Goal: Task Accomplishment & Management: Complete application form

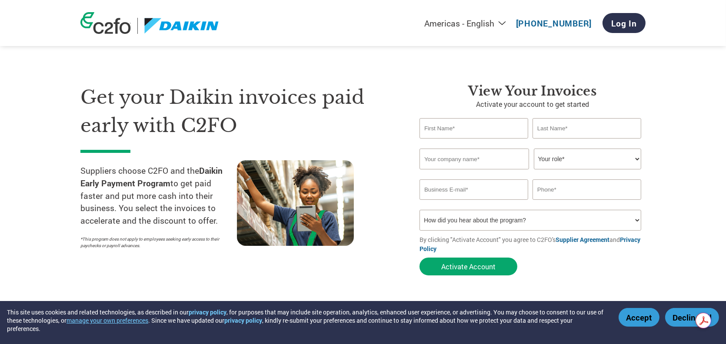
click at [431, 129] on input "text" at bounding box center [474, 128] width 109 height 20
type input "PRAKASH"
type input "R"
type input "ASTRA PRECISION DIES"
type input "[EMAIL_ADDRESS][DOMAIN_NAME]"
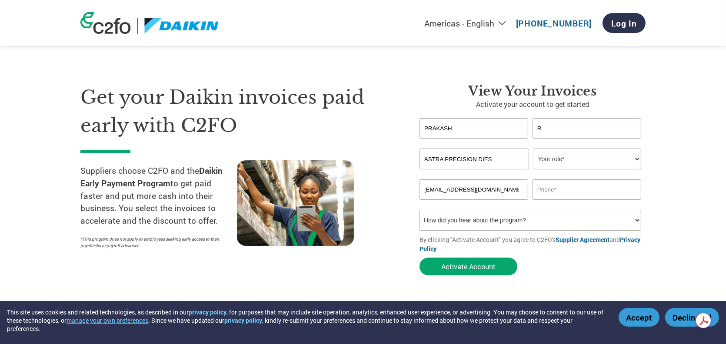
type input "09884948099"
click at [568, 159] on select "Your role* CFO Controller Credit Manager Finance Director Treasurer CEO Preside…" at bounding box center [587, 159] width 107 height 21
select select "OWNER_FOUNDER"
click at [534, 149] on select "Your role* CFO Controller Credit Manager Finance Director Treasurer CEO Preside…" at bounding box center [587, 159] width 107 height 21
click at [475, 218] on select "How did you hear about the program? Received a letter Email Social Media Online…" at bounding box center [531, 220] width 222 height 21
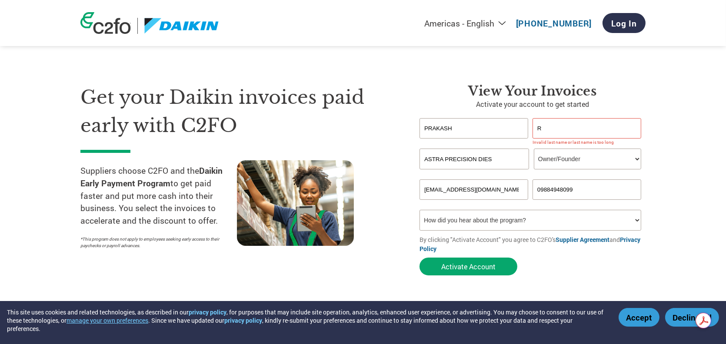
select select "Received a Letter"
click at [420, 210] on select "How did you hear about the program? Received a letter Email Social Media Online…" at bounding box center [531, 220] width 222 height 21
click at [459, 267] on button "Activate Account" at bounding box center [469, 267] width 98 height 18
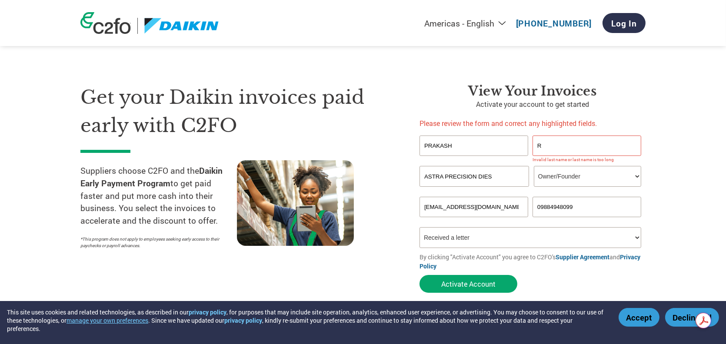
click at [566, 146] on input "R" at bounding box center [587, 146] width 109 height 20
type input "RAGHAVAN"
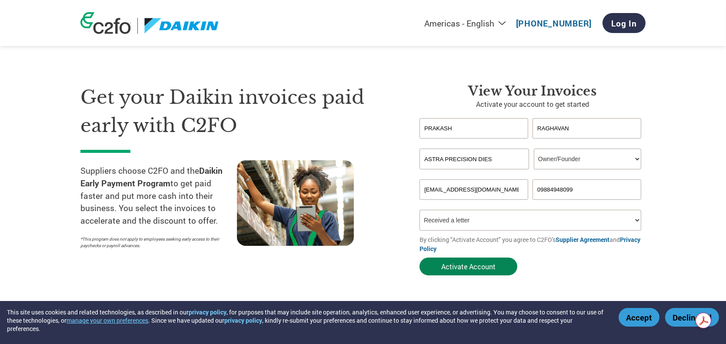
click at [444, 266] on button "Activate Account" at bounding box center [469, 267] width 98 height 18
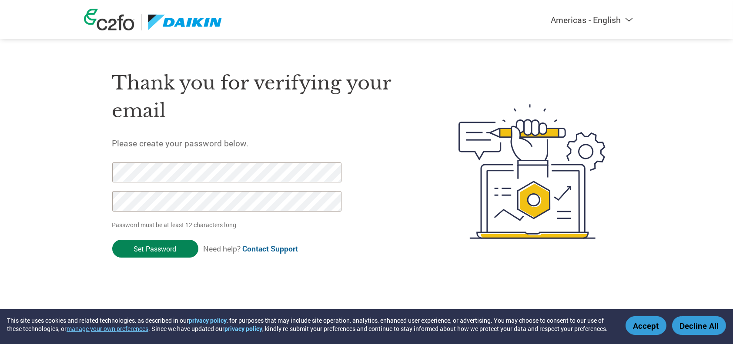
click at [159, 250] on input "Set Password" at bounding box center [155, 249] width 86 height 18
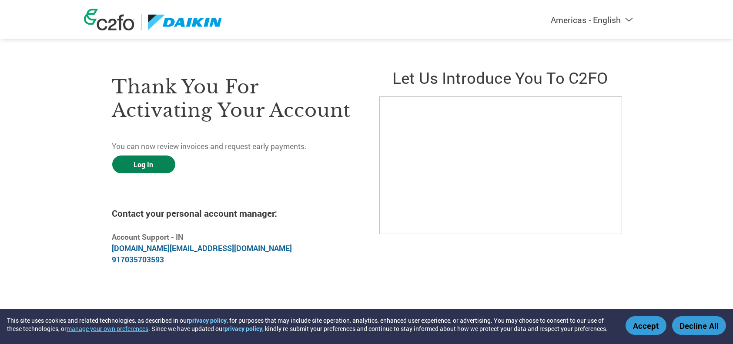
click at [137, 168] on link "Log In" at bounding box center [143, 165] width 63 height 18
